Goal: Download file/media

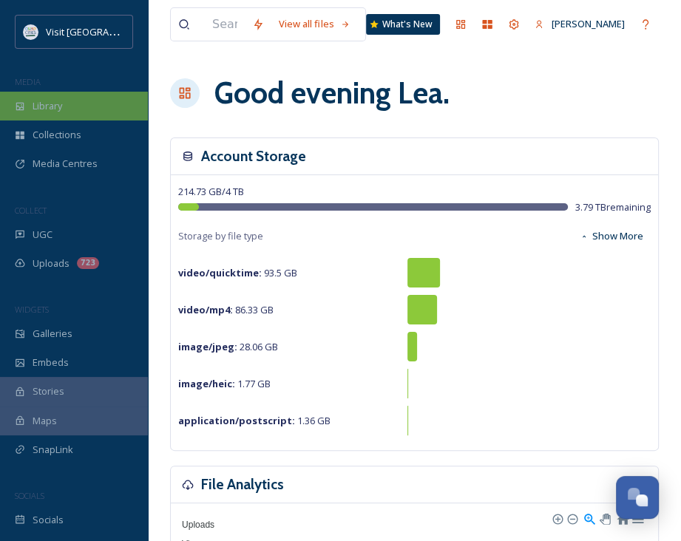
click at [72, 112] on div "Library" at bounding box center [74, 106] width 148 height 29
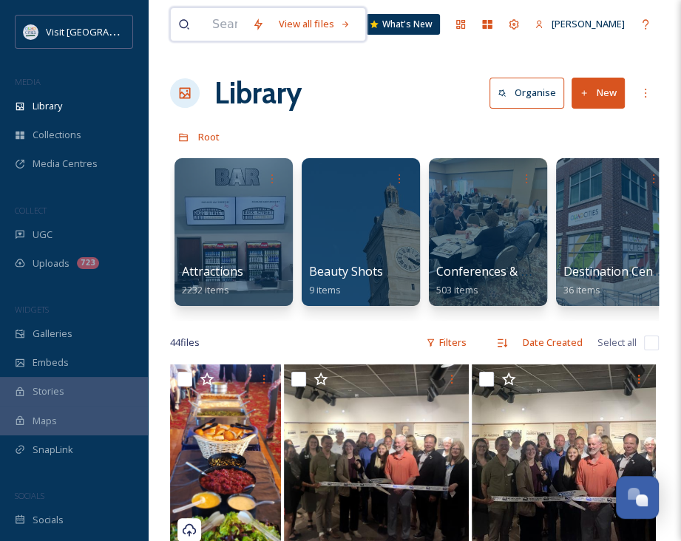
click at [245, 26] on input at bounding box center [225, 24] width 40 height 33
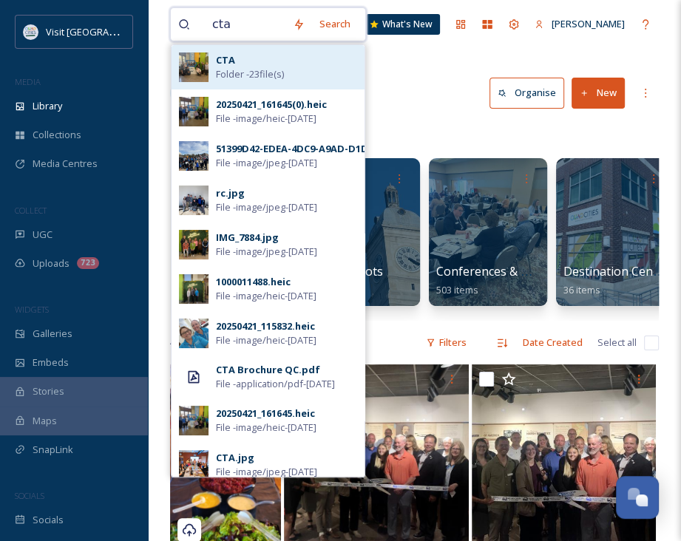
type input "cta"
click at [225, 70] on span "Folder - 23 file(s)" at bounding box center [250, 74] width 68 height 14
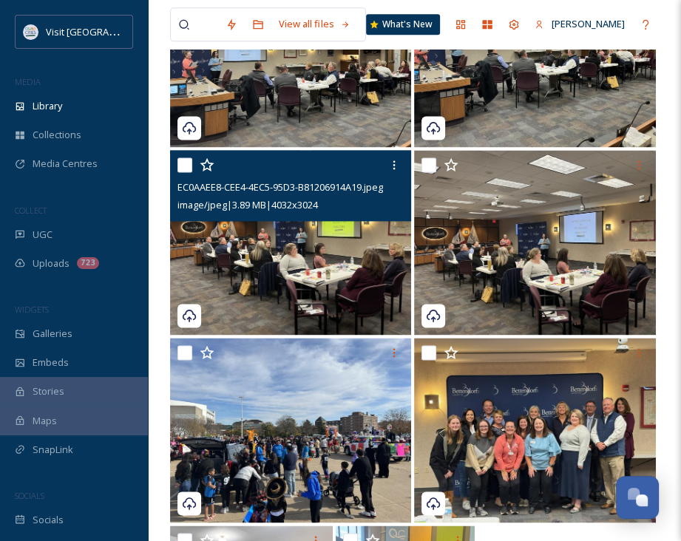
scroll to position [1368, 0]
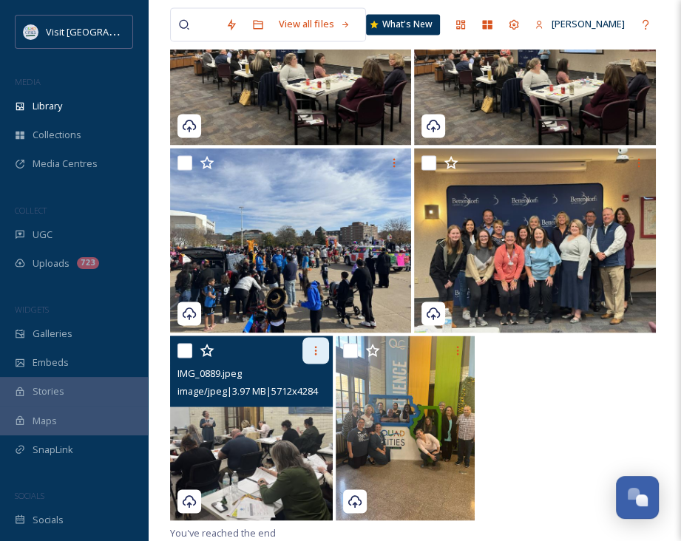
click at [316, 346] on icon at bounding box center [316, 350] width 2 height 9
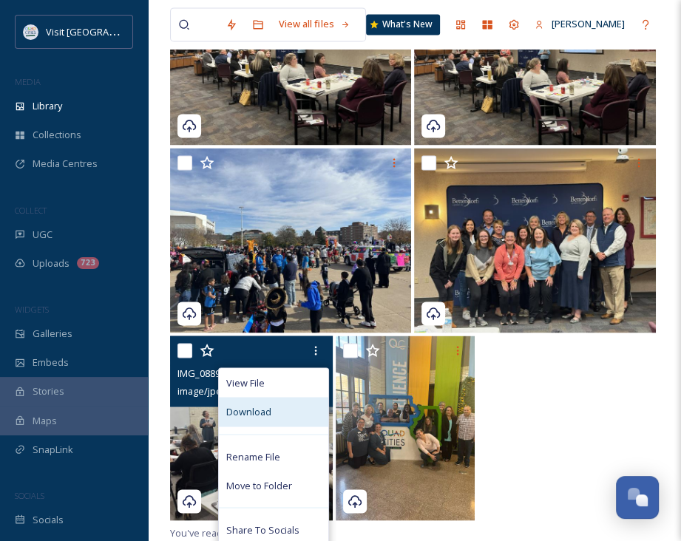
click at [266, 406] on span "Download" at bounding box center [248, 411] width 45 height 14
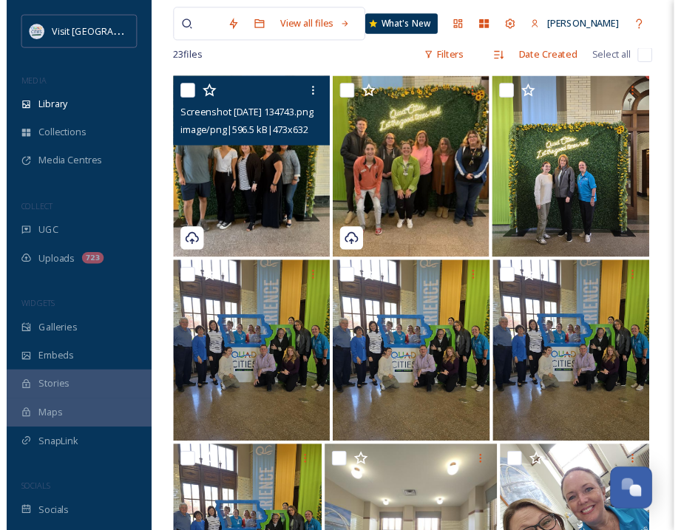
scroll to position [0, 0]
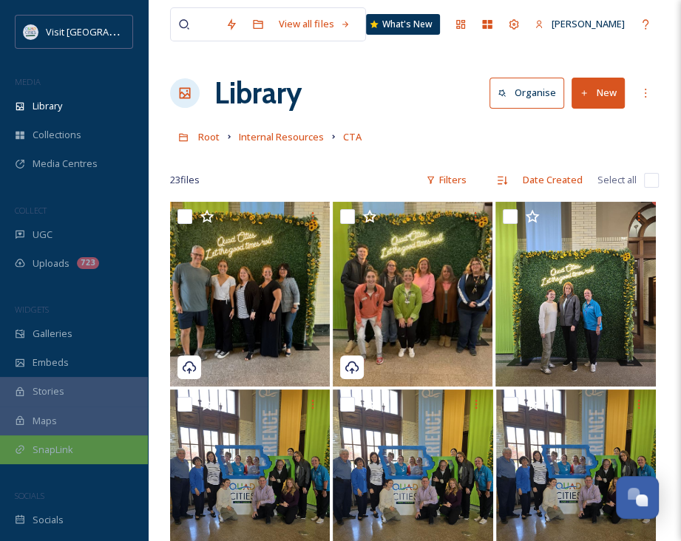
click at [45, 450] on span "SnapLink" at bounding box center [53, 450] width 41 height 14
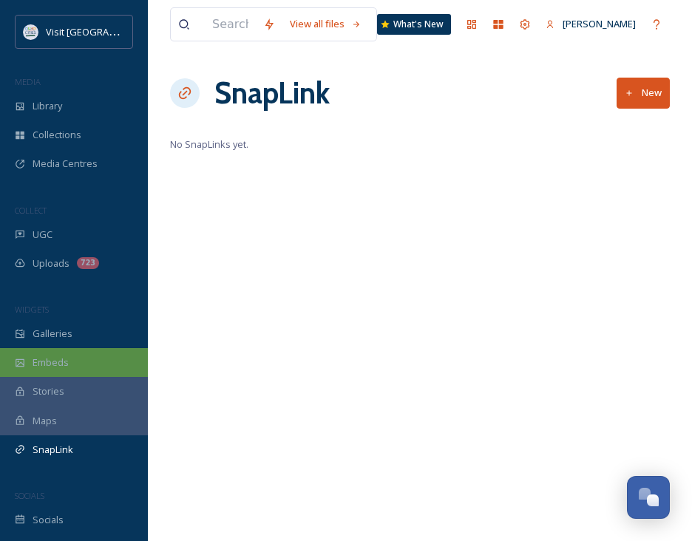
click at [55, 356] on span "Embeds" at bounding box center [51, 362] width 36 height 14
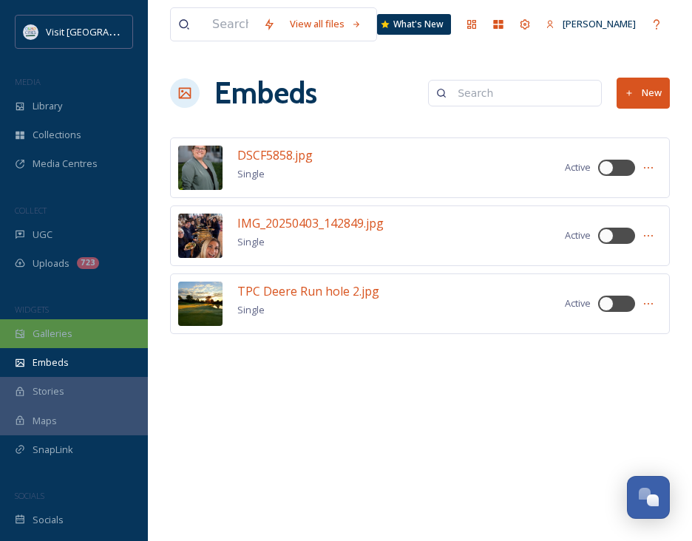
click at [58, 336] on span "Galleries" at bounding box center [53, 334] width 40 height 14
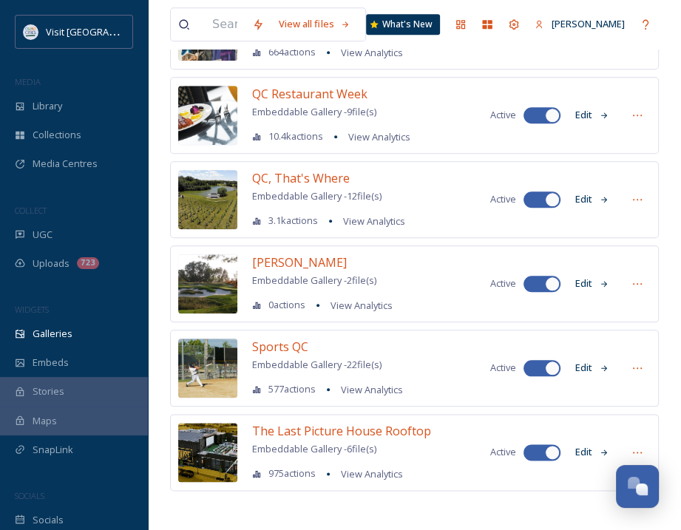
scroll to position [582, 0]
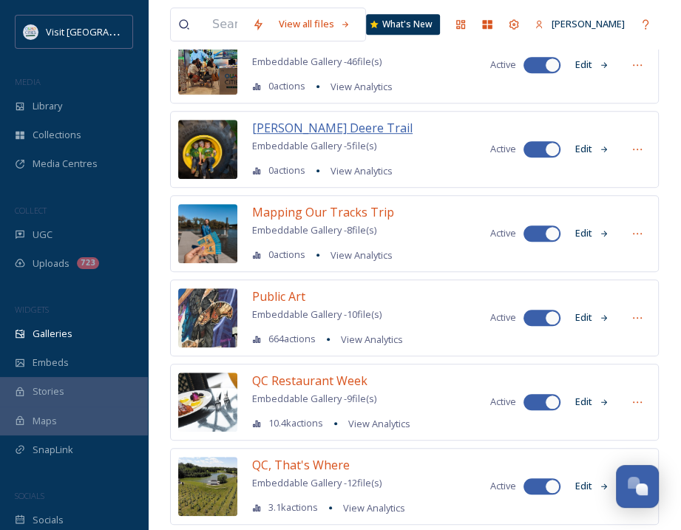
click at [316, 123] on span "[PERSON_NAME] Deere Trail" at bounding box center [332, 128] width 160 height 16
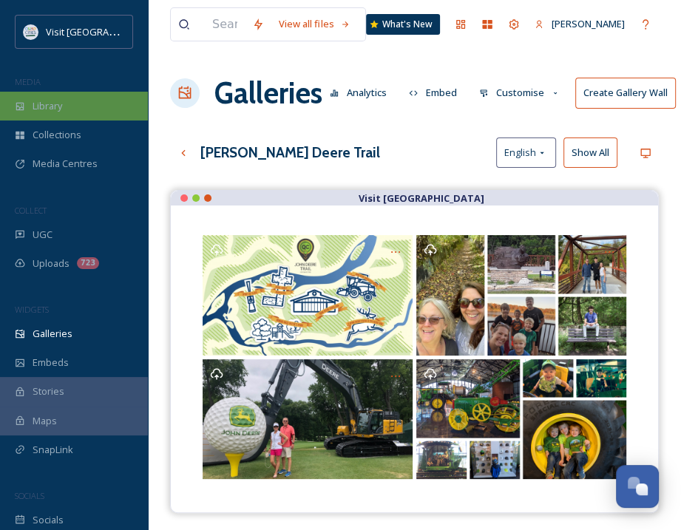
click at [81, 117] on div "Library" at bounding box center [74, 106] width 148 height 29
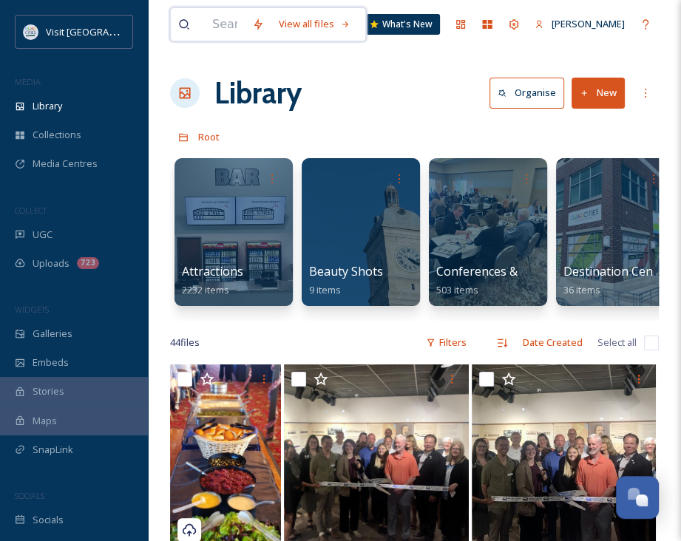
click at [243, 26] on input at bounding box center [225, 24] width 40 height 33
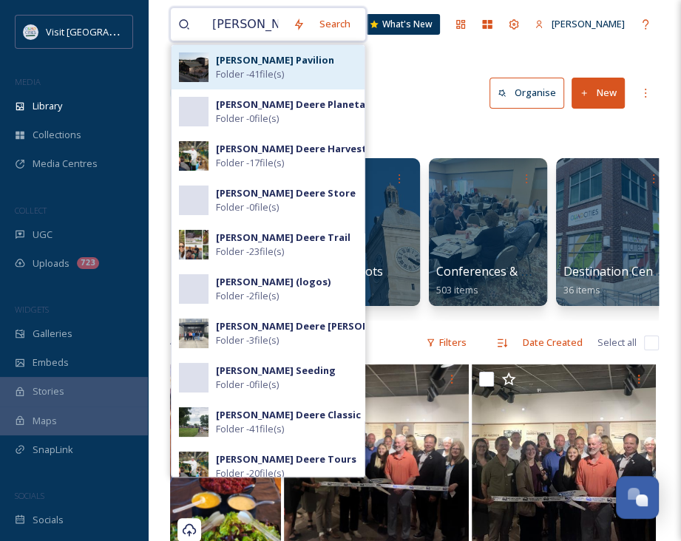
type input "[PERSON_NAME]"
click at [257, 85] on div "[PERSON_NAME] Pavilion Folder - 41 file(s)" at bounding box center [267, 67] width 193 height 44
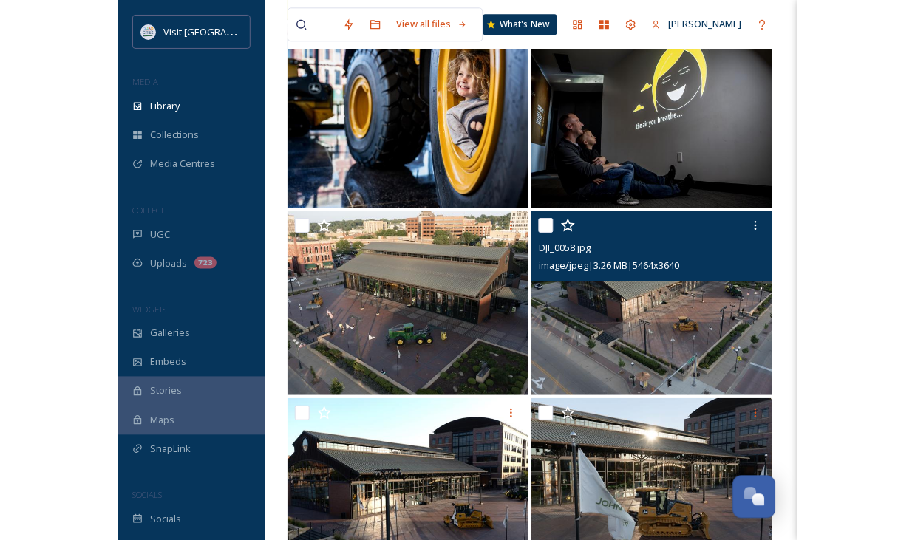
scroll to position [3245, 0]
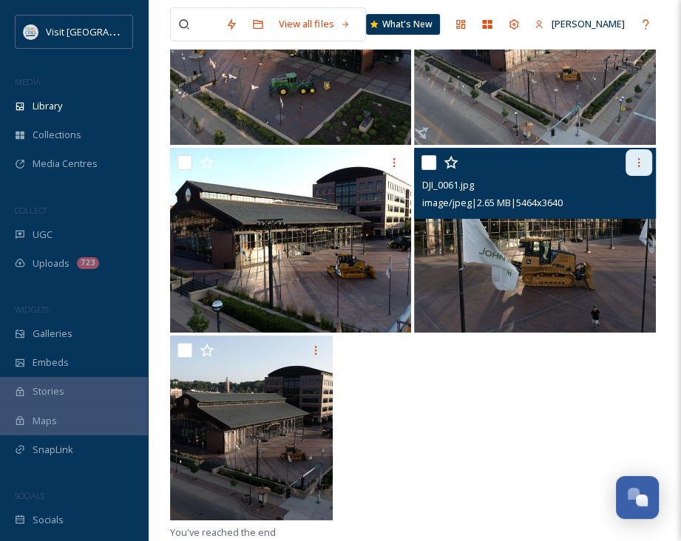
click at [644, 173] on div at bounding box center [638, 162] width 27 height 27
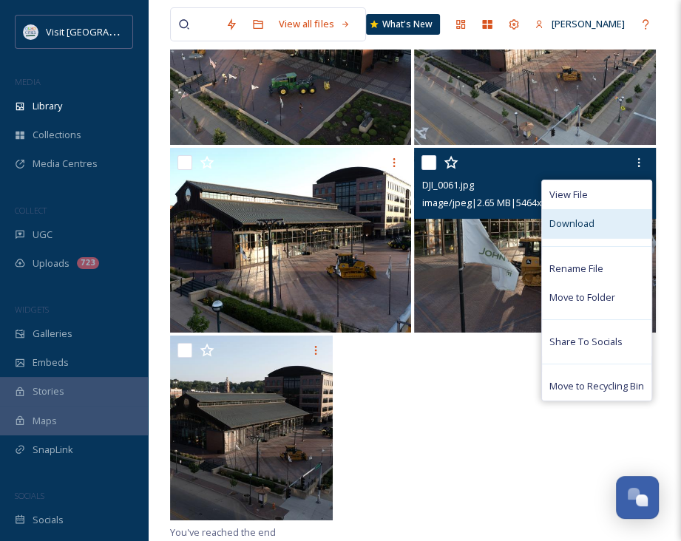
click at [562, 229] on span "Download" at bounding box center [571, 224] width 45 height 14
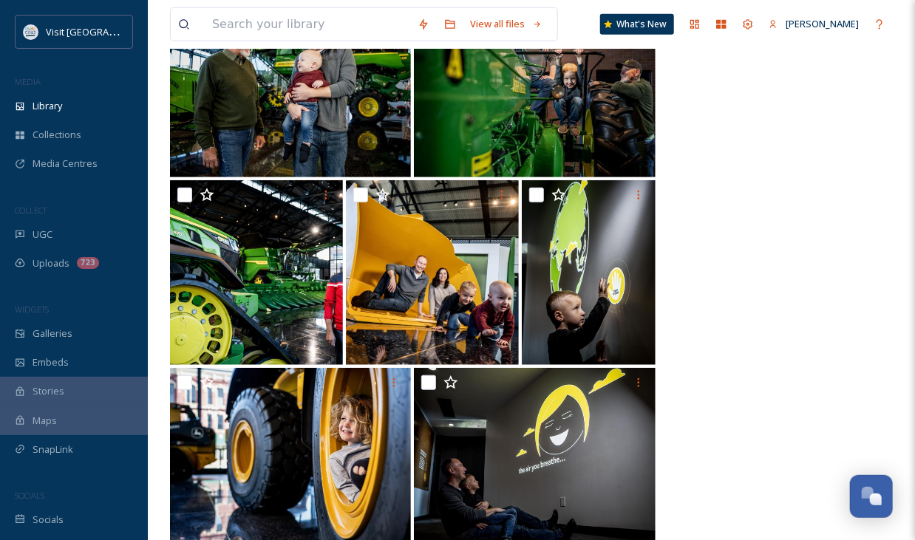
scroll to position [2643, 0]
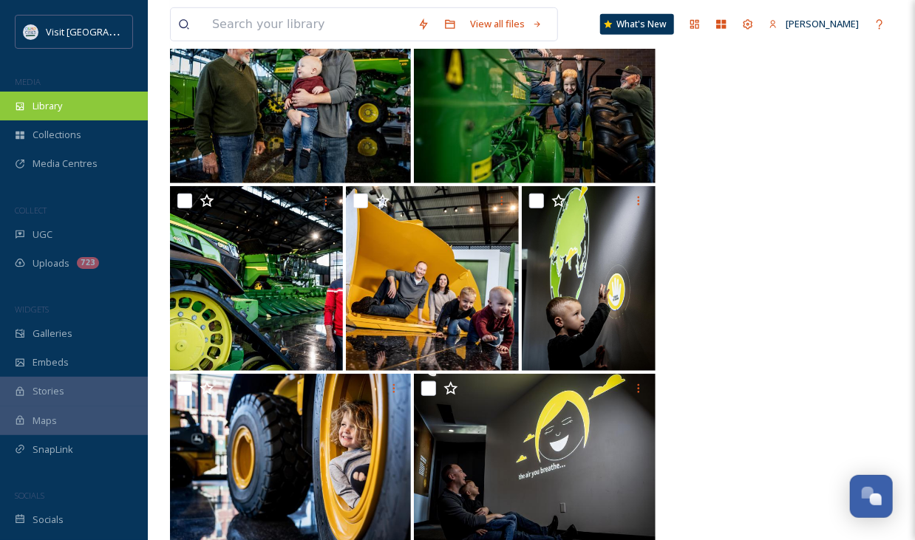
click at [90, 97] on div "Library" at bounding box center [74, 106] width 148 height 29
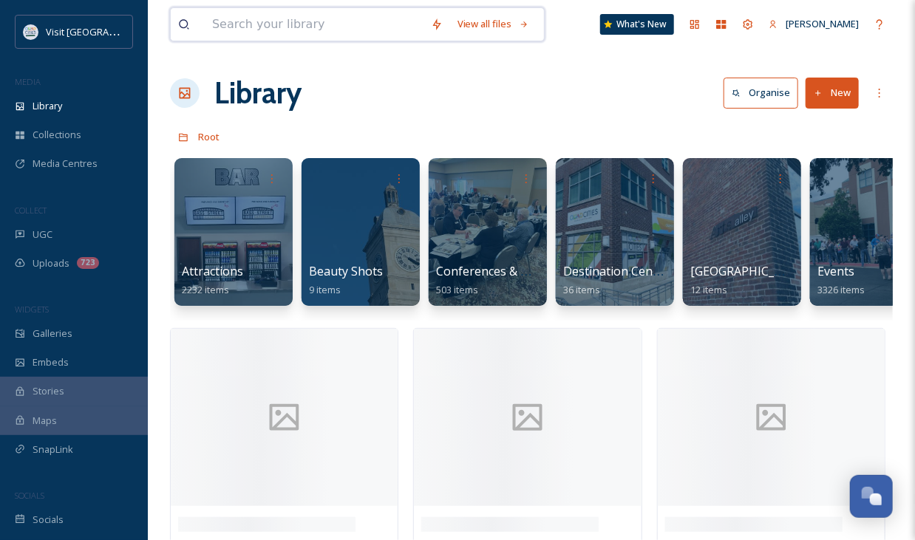
click at [272, 24] on input at bounding box center [314, 24] width 219 height 33
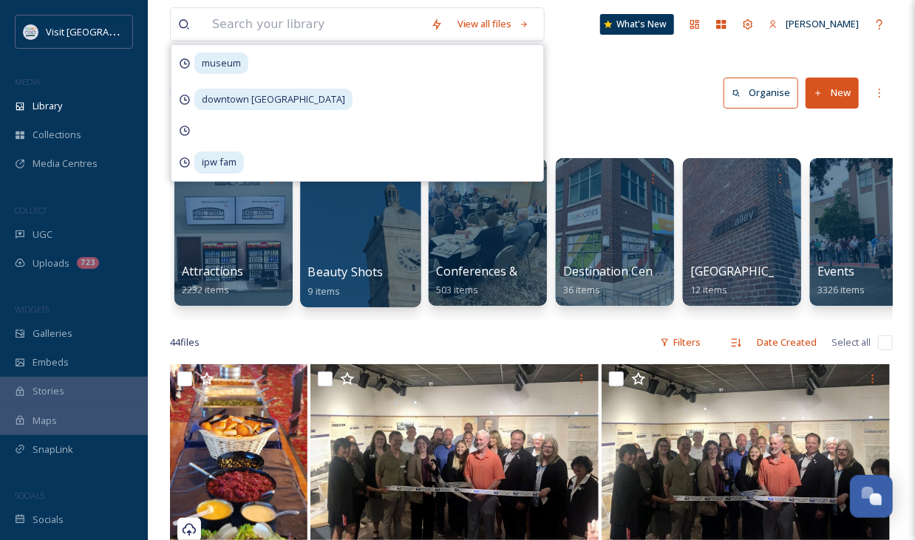
click at [367, 261] on div at bounding box center [360, 232] width 120 height 151
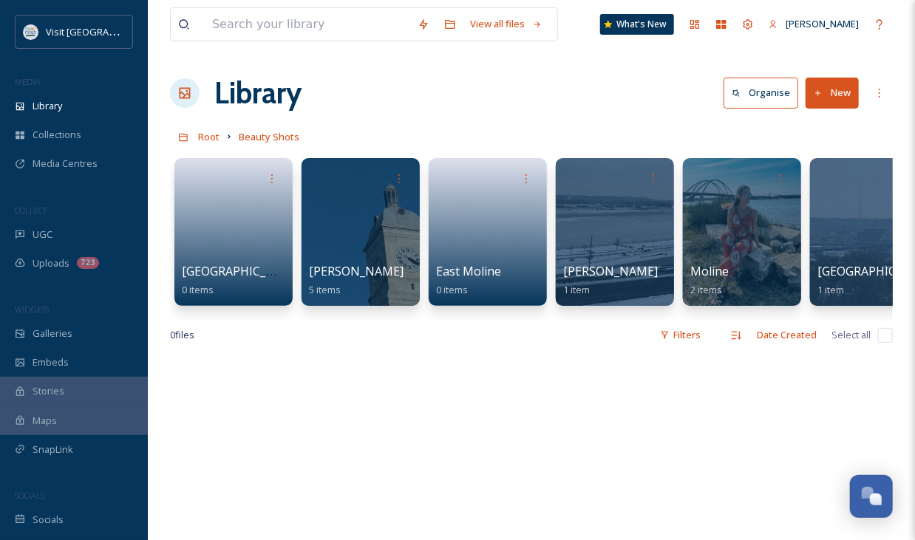
scroll to position [0, 39]
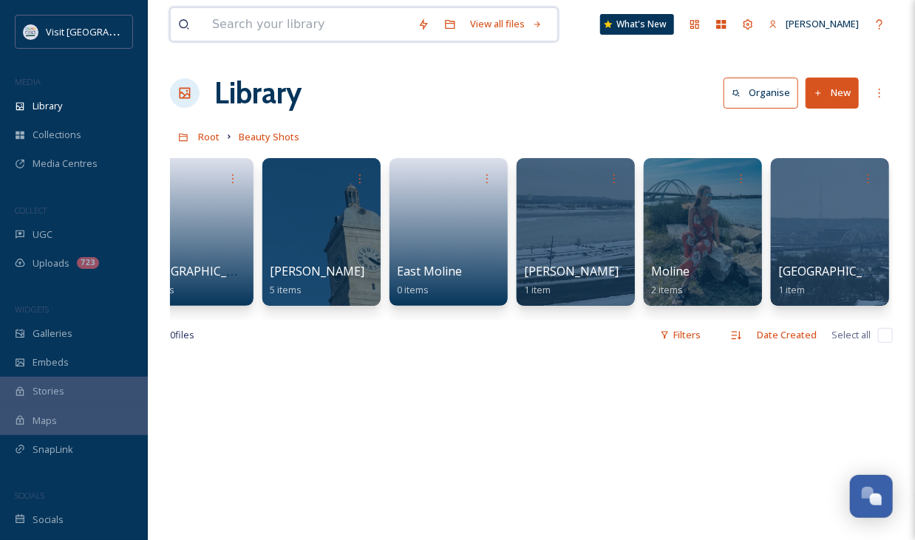
click at [316, 35] on input at bounding box center [307, 24] width 205 height 33
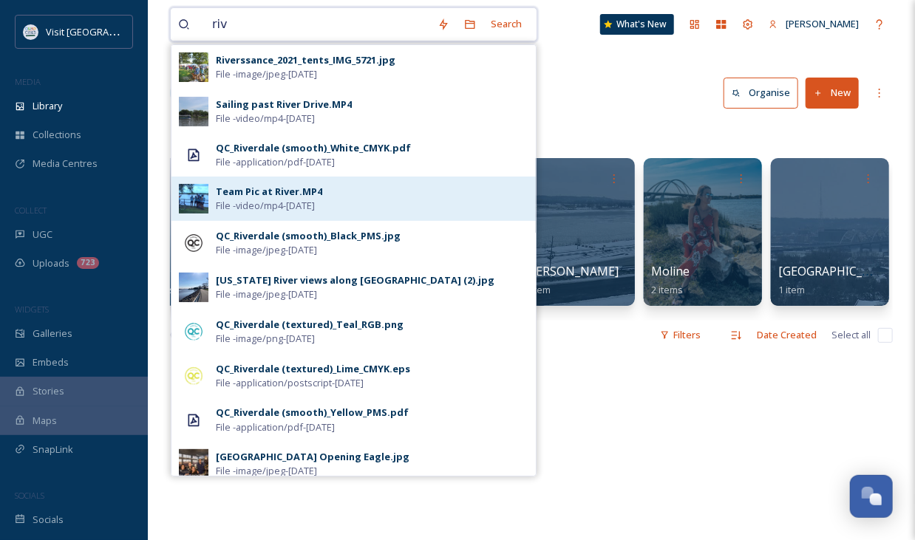
type input "riv"
click at [315, 202] on span "File - video/mp4 - [DATE]" at bounding box center [265, 206] width 99 height 14
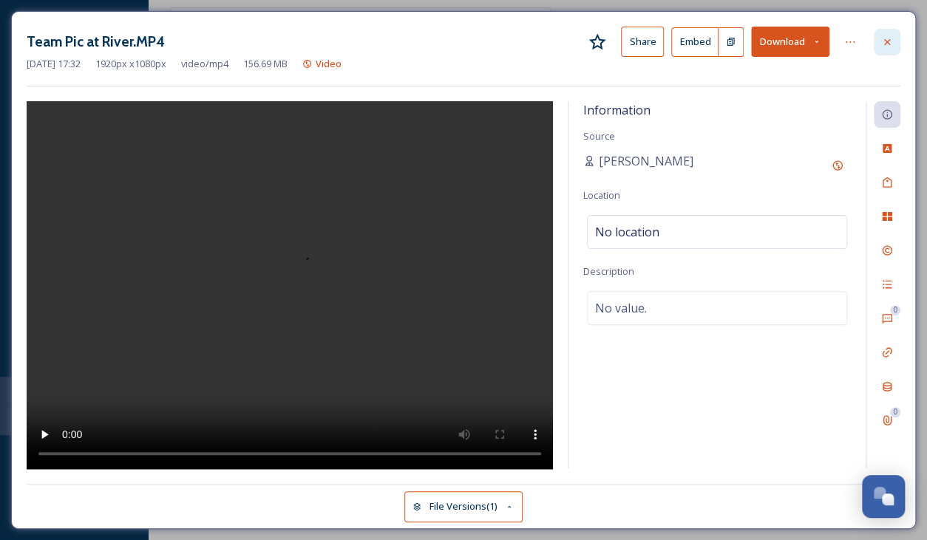
click at [691, 45] on icon at bounding box center [887, 42] width 12 height 12
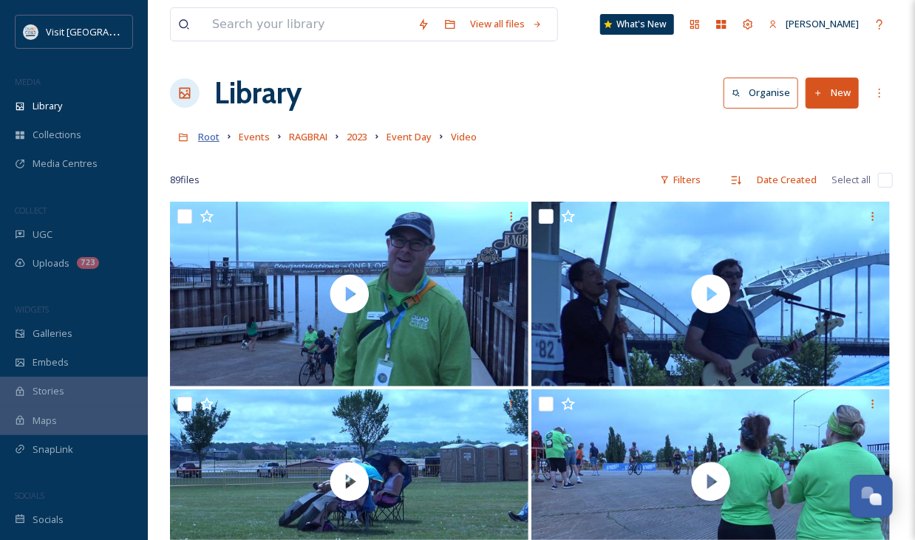
click at [206, 141] on span "Root" at bounding box center [208, 136] width 21 height 13
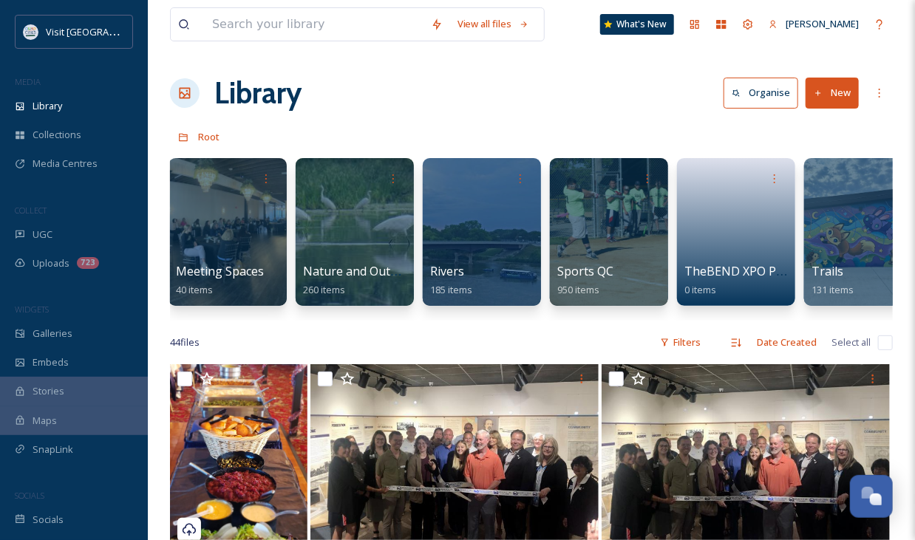
scroll to position [0, 1564]
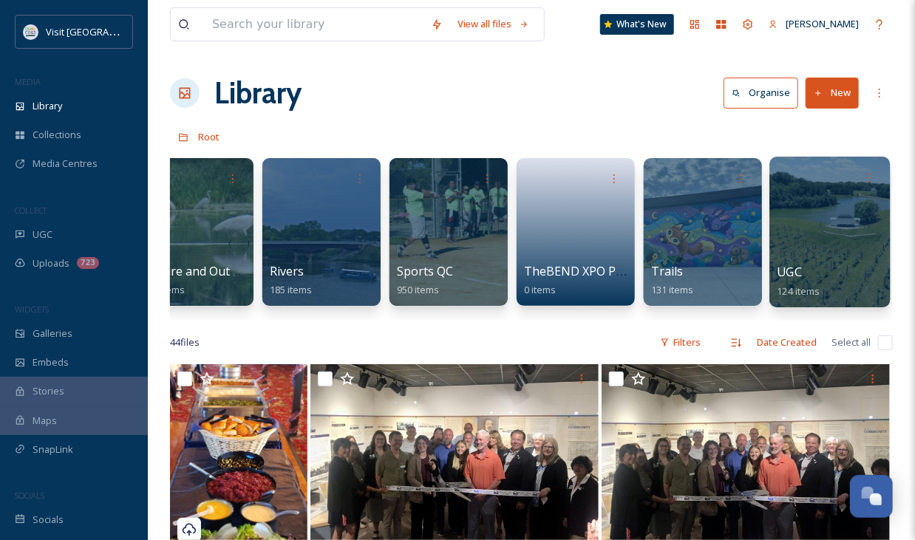
click at [691, 254] on div at bounding box center [829, 232] width 120 height 151
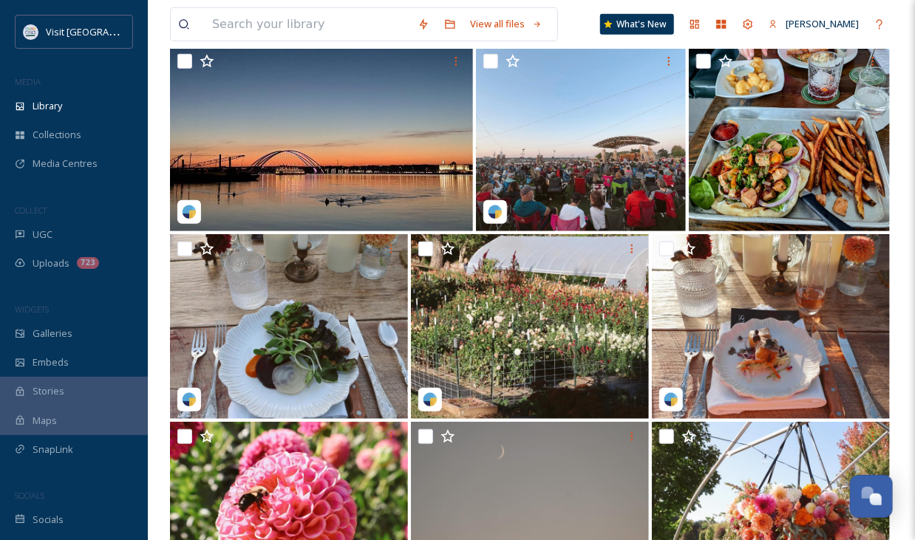
scroll to position [93, 0]
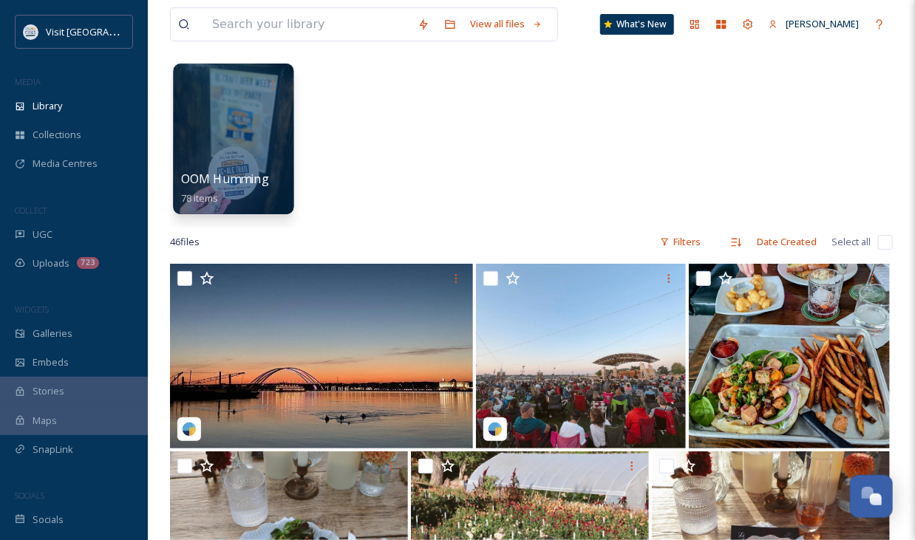
click at [219, 151] on div at bounding box center [233, 139] width 120 height 151
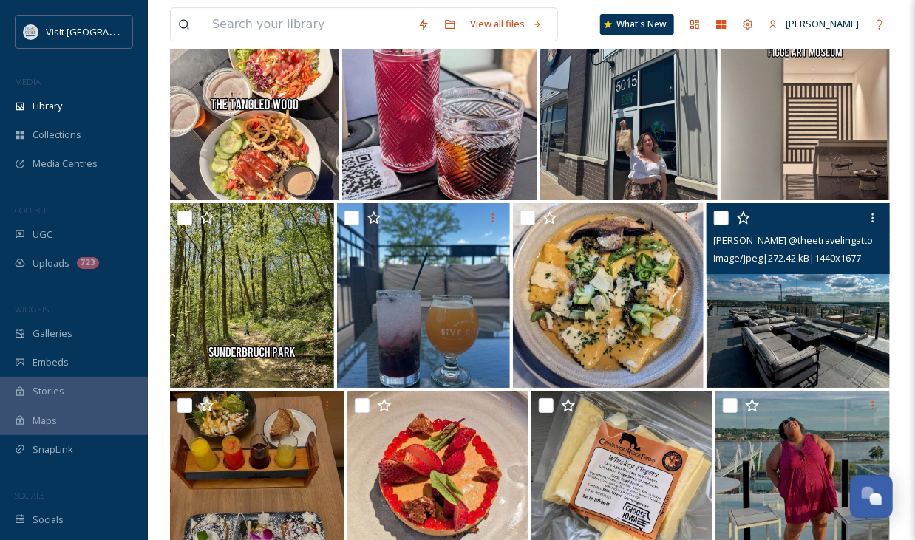
scroll to position [2062, 0]
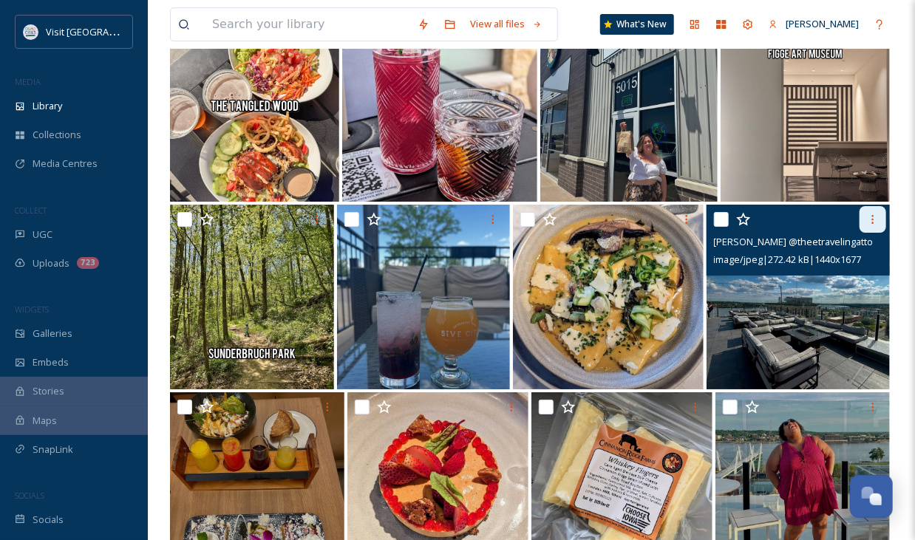
click at [691, 221] on icon at bounding box center [873, 220] width 12 height 12
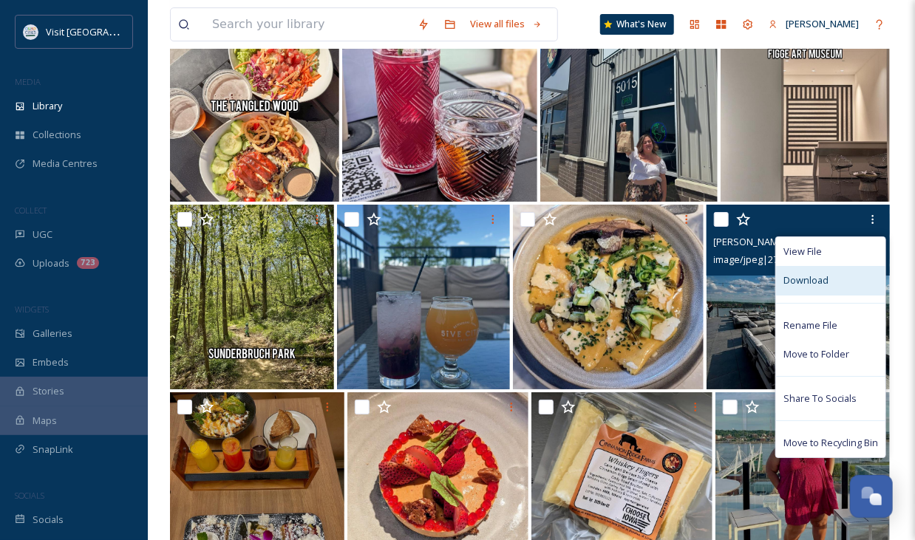
click at [691, 292] on div "Download" at bounding box center [830, 280] width 109 height 29
